Goal: Task Accomplishment & Management: Use online tool/utility

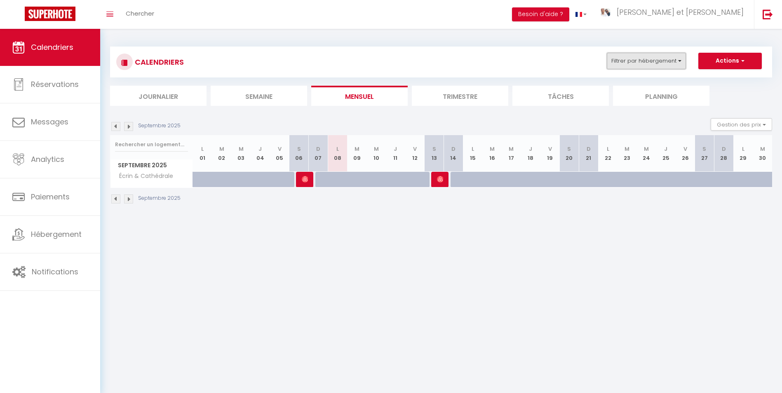
click at [637, 53] on button "Filtrer par hébergement" at bounding box center [646, 61] width 79 height 16
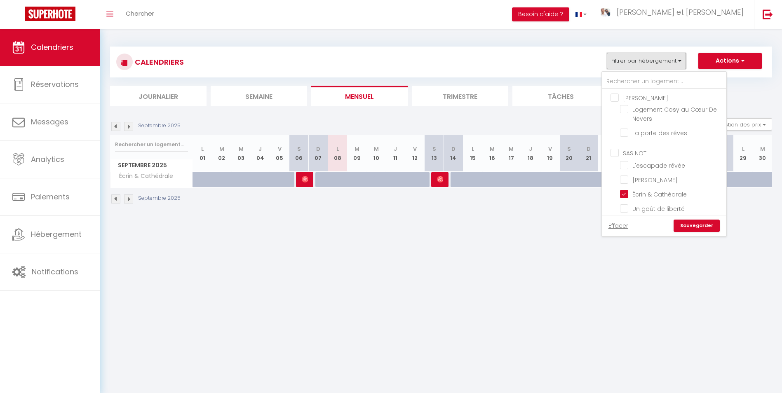
scroll to position [165, 0]
click at [626, 172] on input "Le rivage secret" at bounding box center [671, 176] width 103 height 8
checkbox input "true"
checkbox input "false"
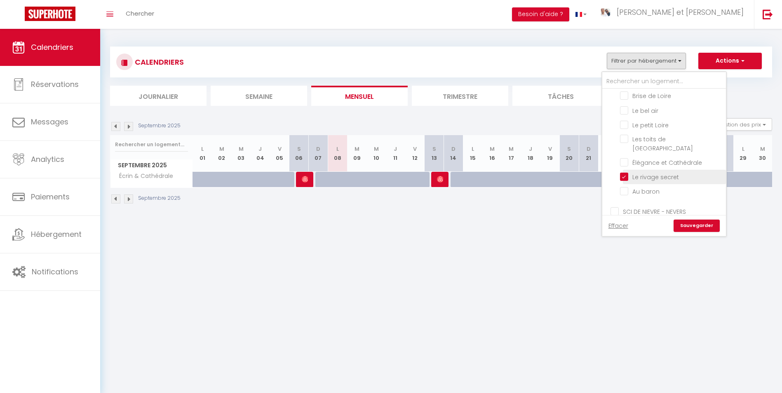
checkbox input "false"
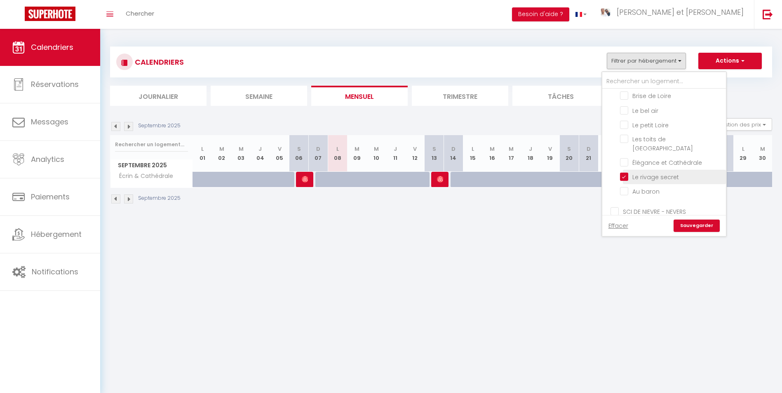
checkbox input "false"
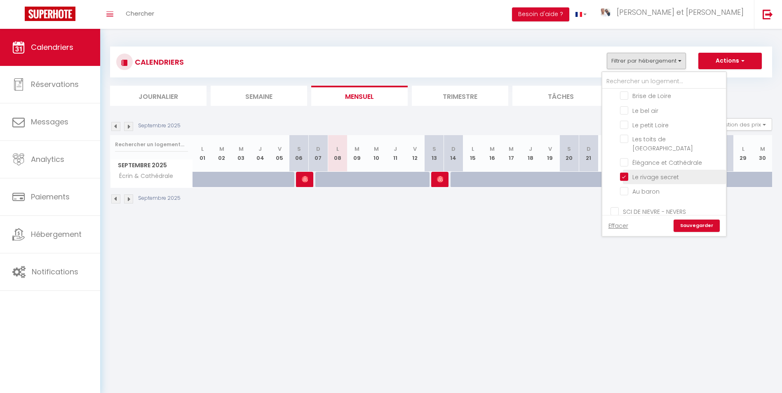
checkbox input "false"
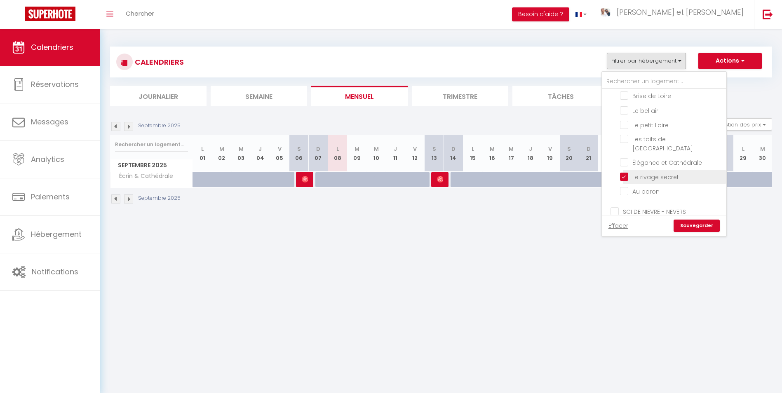
checkbox input "false"
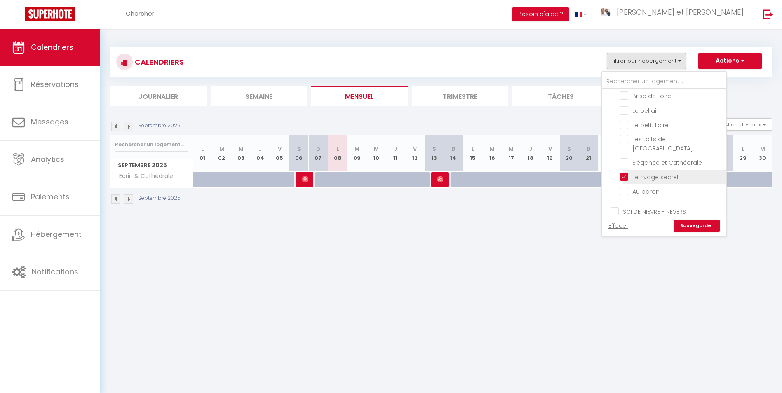
checkbox input "false"
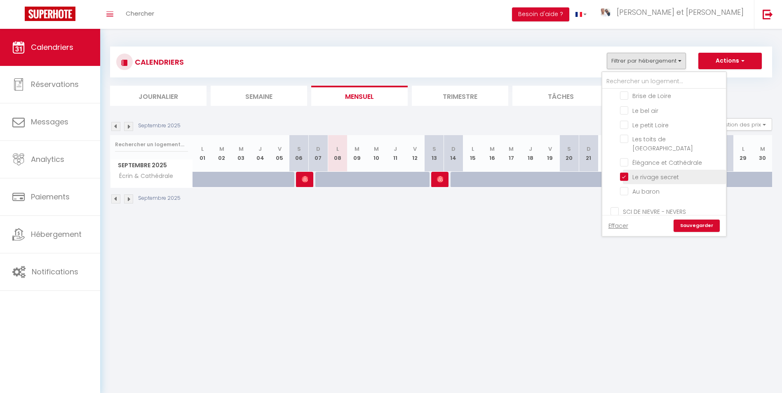
checkbox input "false"
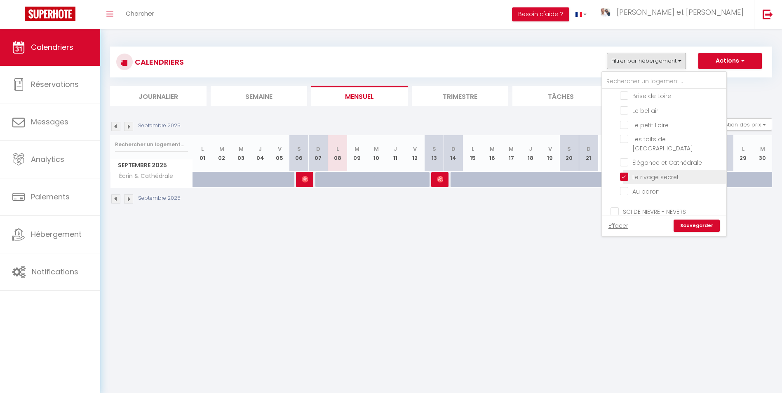
checkbox input "false"
click at [684, 222] on link "Sauvegarder" at bounding box center [697, 226] width 46 height 12
